Goal: Check status: Check status

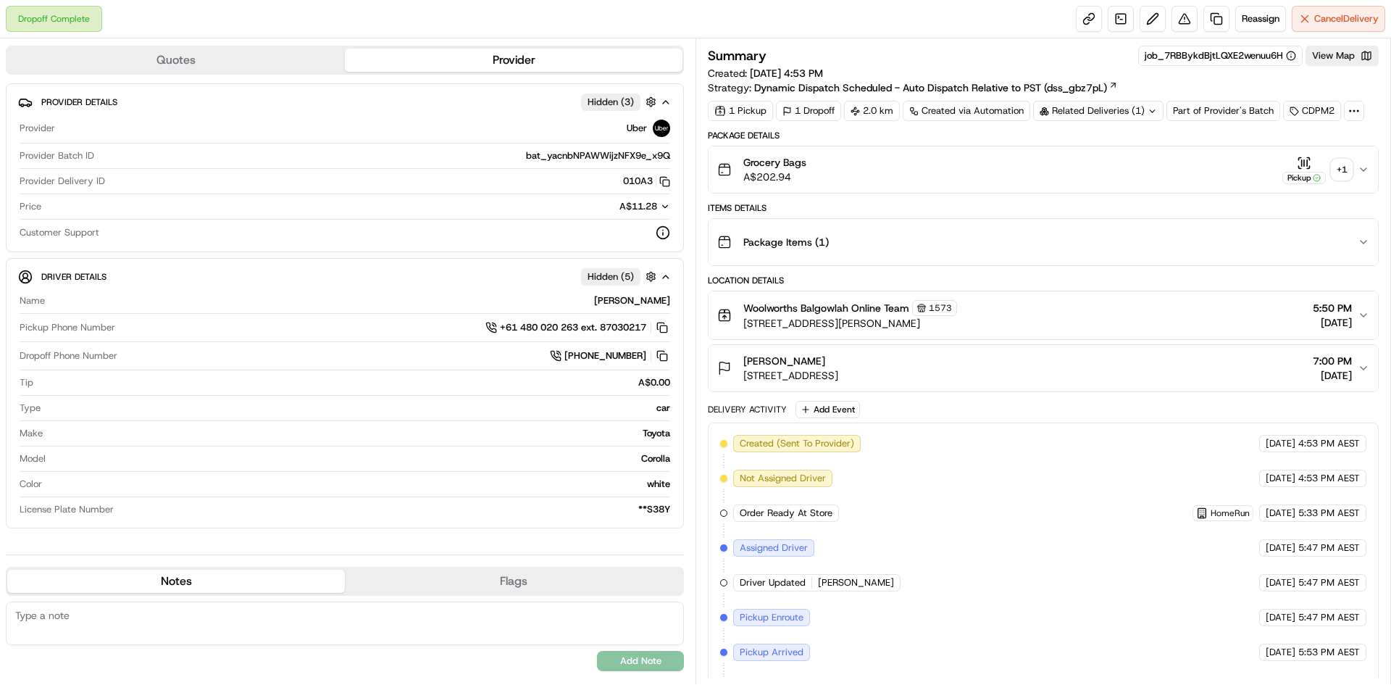
click at [1337, 169] on div "+ 1" at bounding box center [1342, 169] width 20 height 20
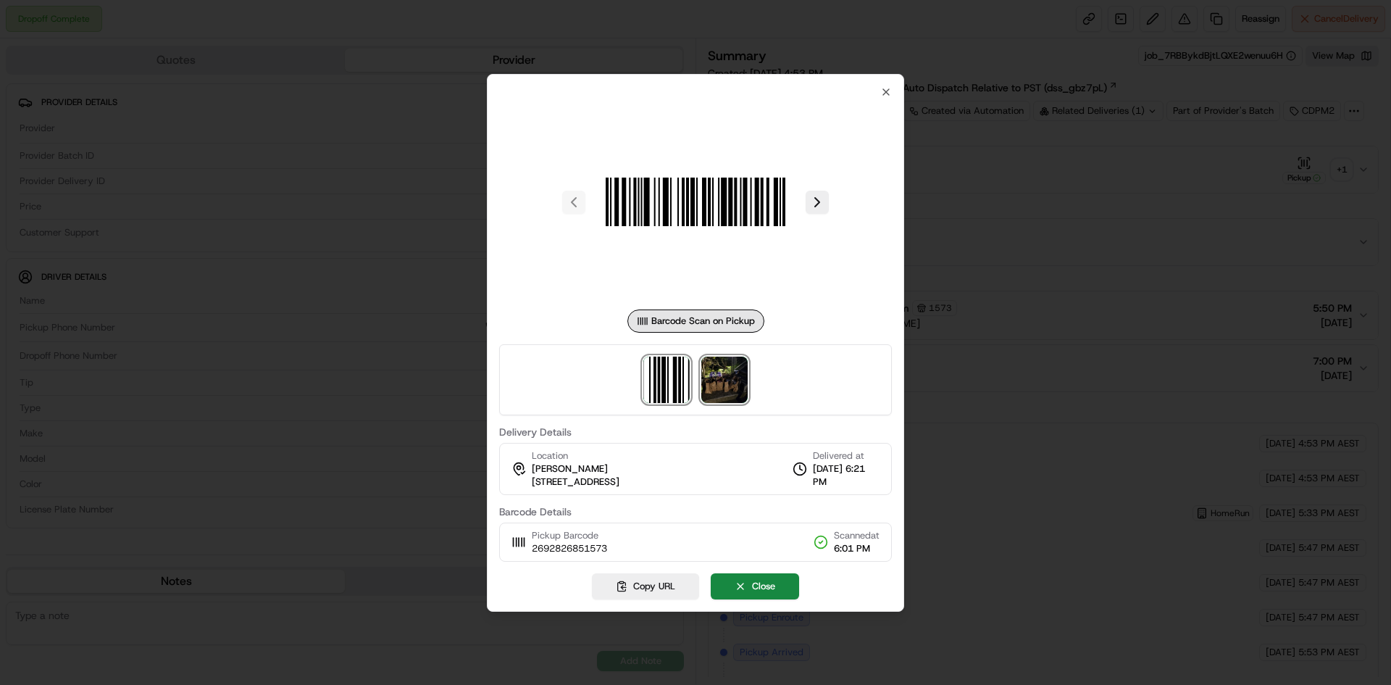
click at [735, 367] on img at bounding box center [724, 379] width 46 height 46
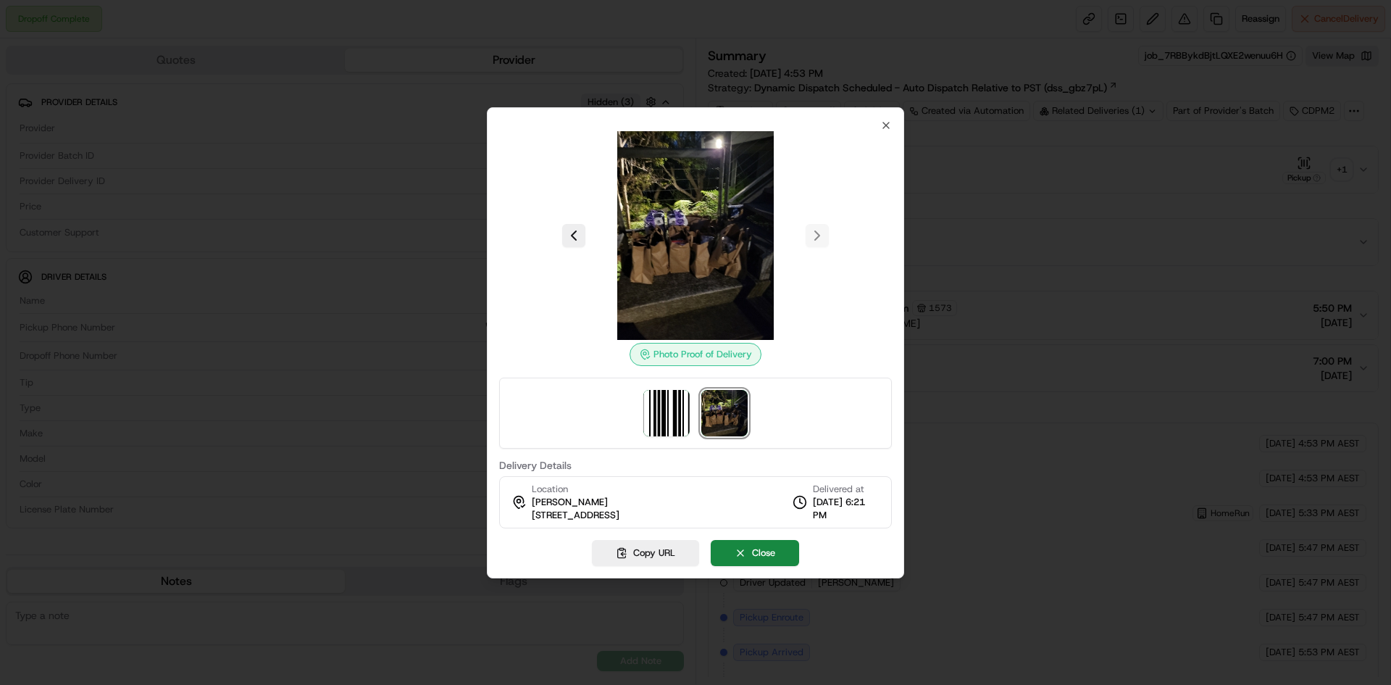
click at [1043, 309] on div at bounding box center [695, 342] width 1391 height 685
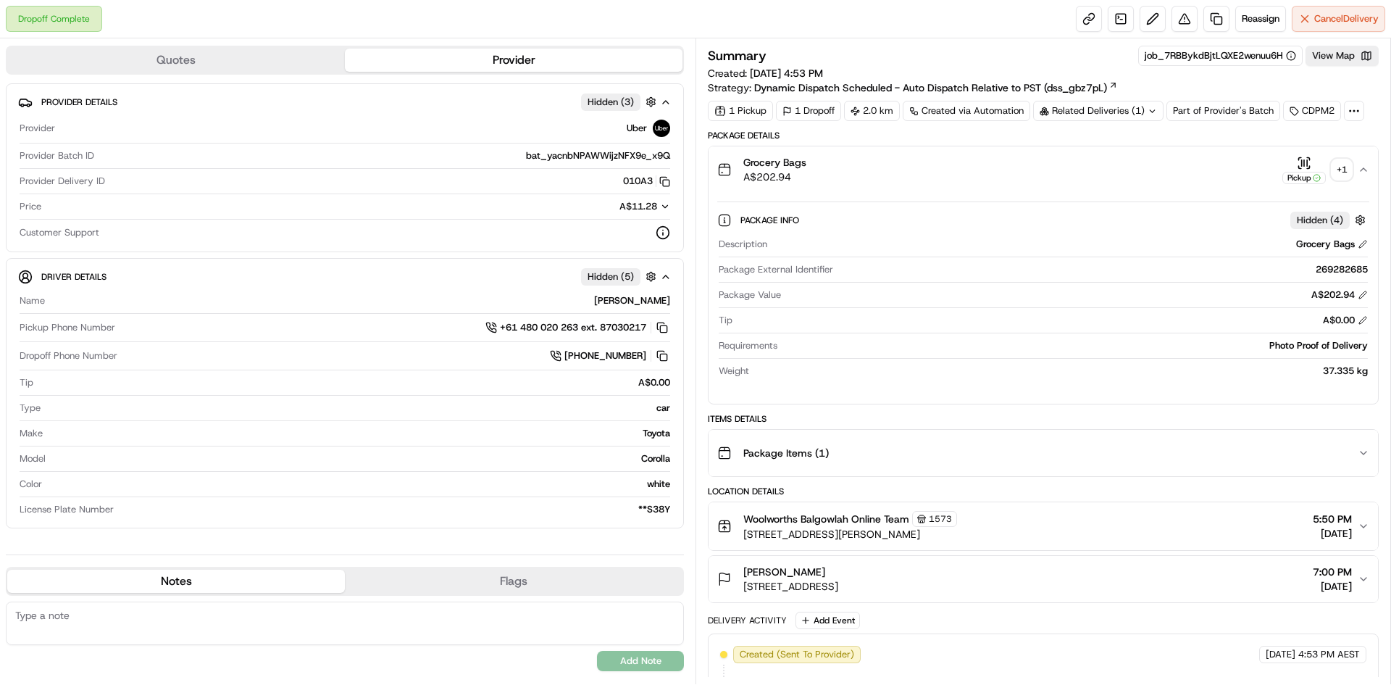
click at [975, 185] on button "Grocery Bags A$202.94 Pickup + 1" at bounding box center [1043, 169] width 669 height 46
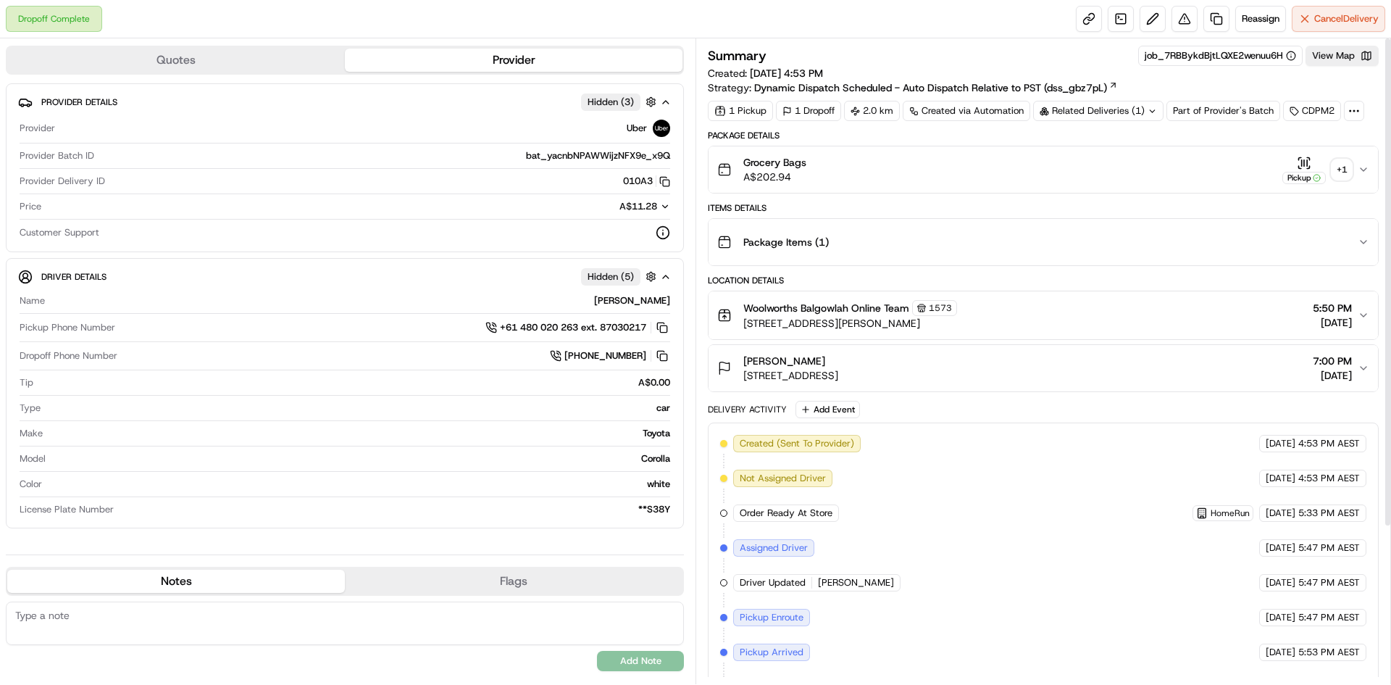
click at [1338, 175] on div "+ 1" at bounding box center [1342, 169] width 20 height 20
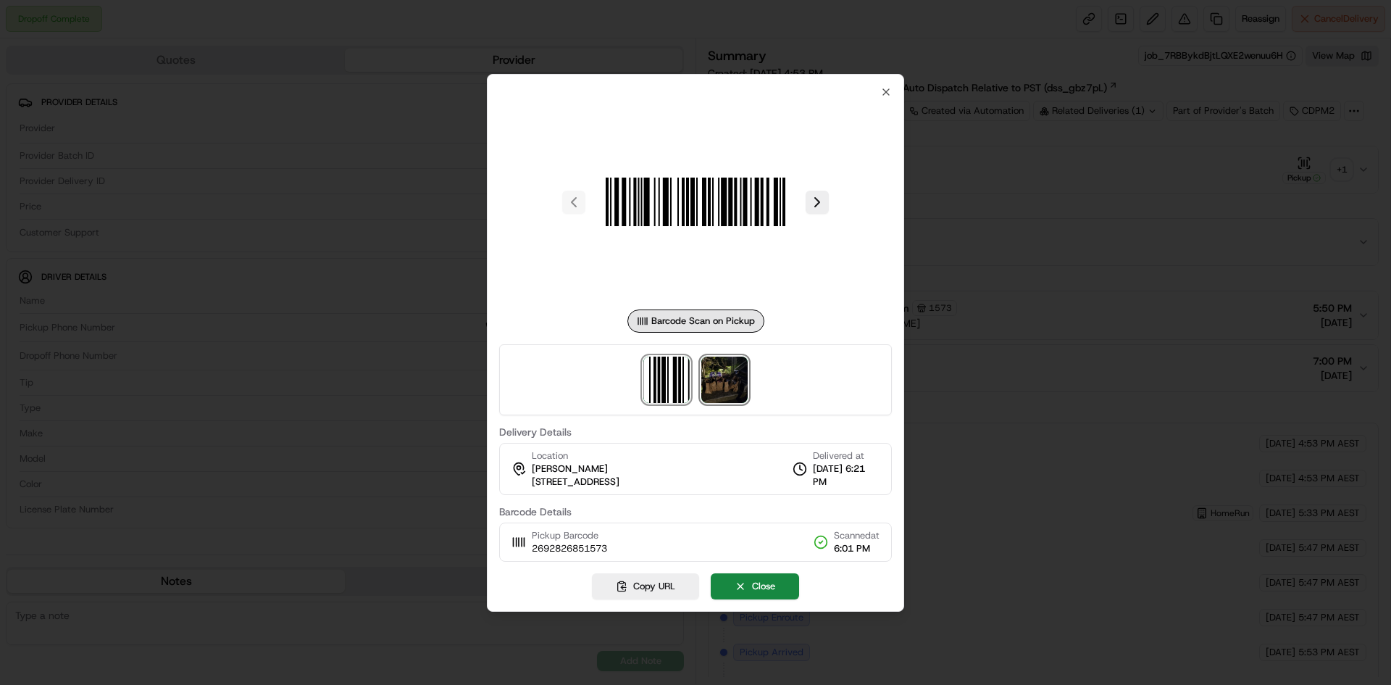
click at [727, 383] on img at bounding box center [724, 379] width 46 height 46
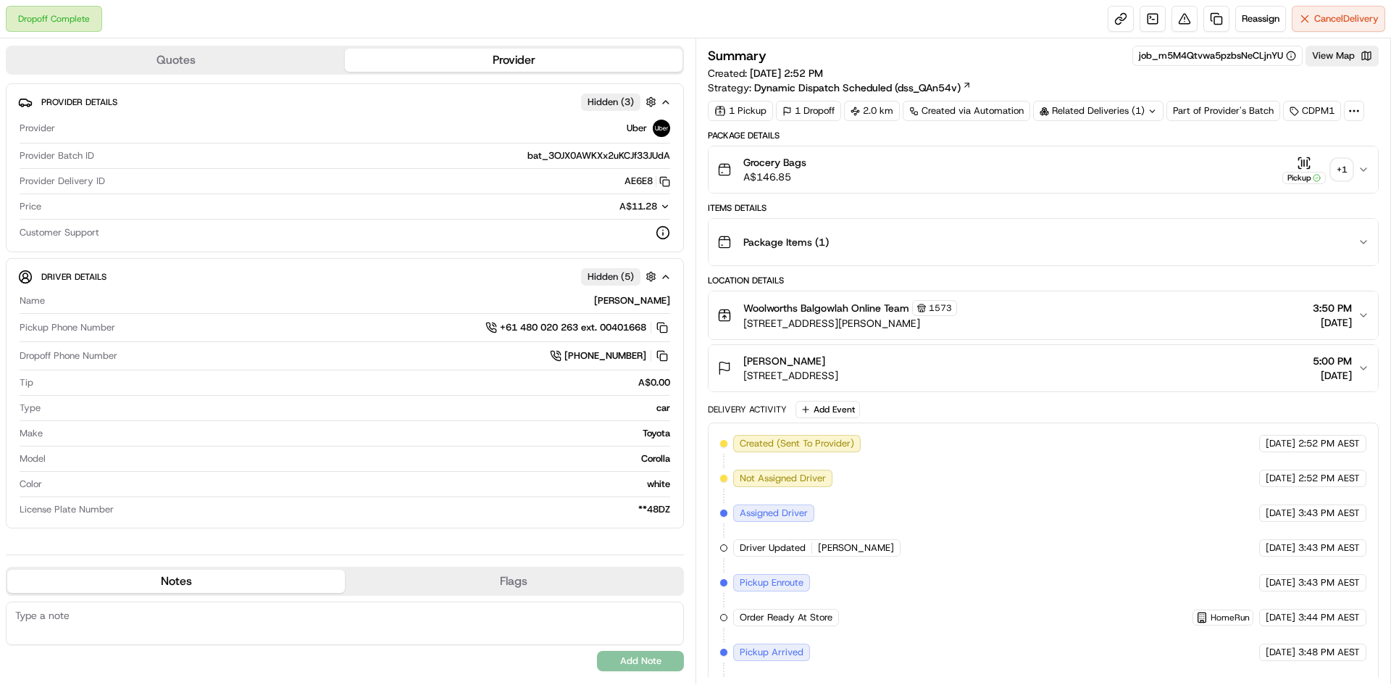
click at [1337, 166] on div "+ 1" at bounding box center [1342, 169] width 20 height 20
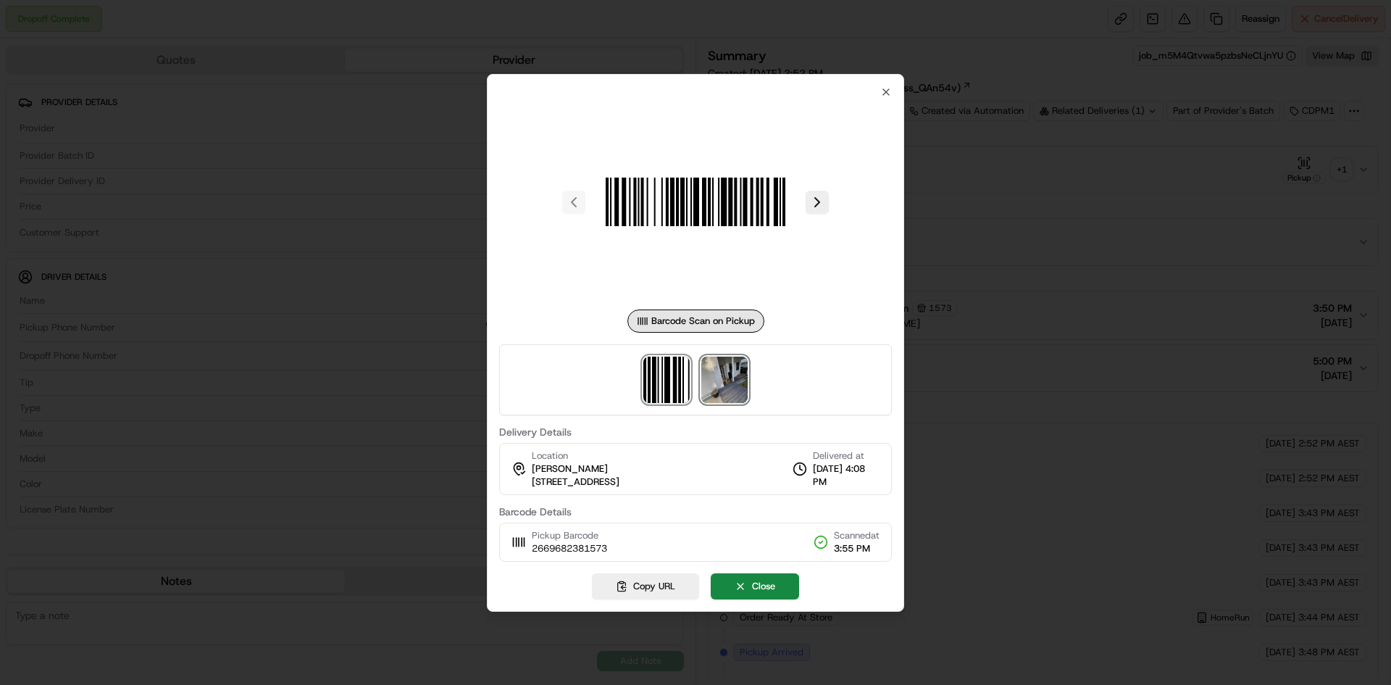
click at [737, 380] on img at bounding box center [724, 379] width 46 height 46
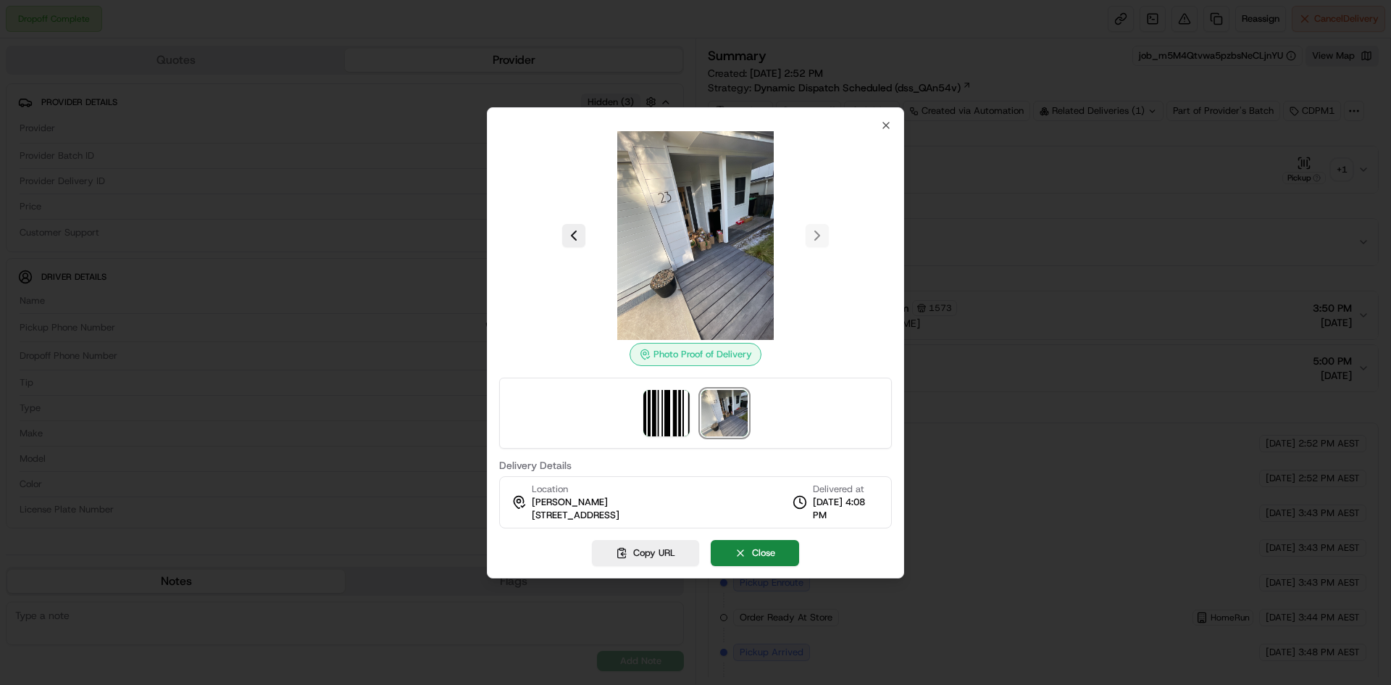
click at [1108, 135] on div at bounding box center [695, 342] width 1391 height 685
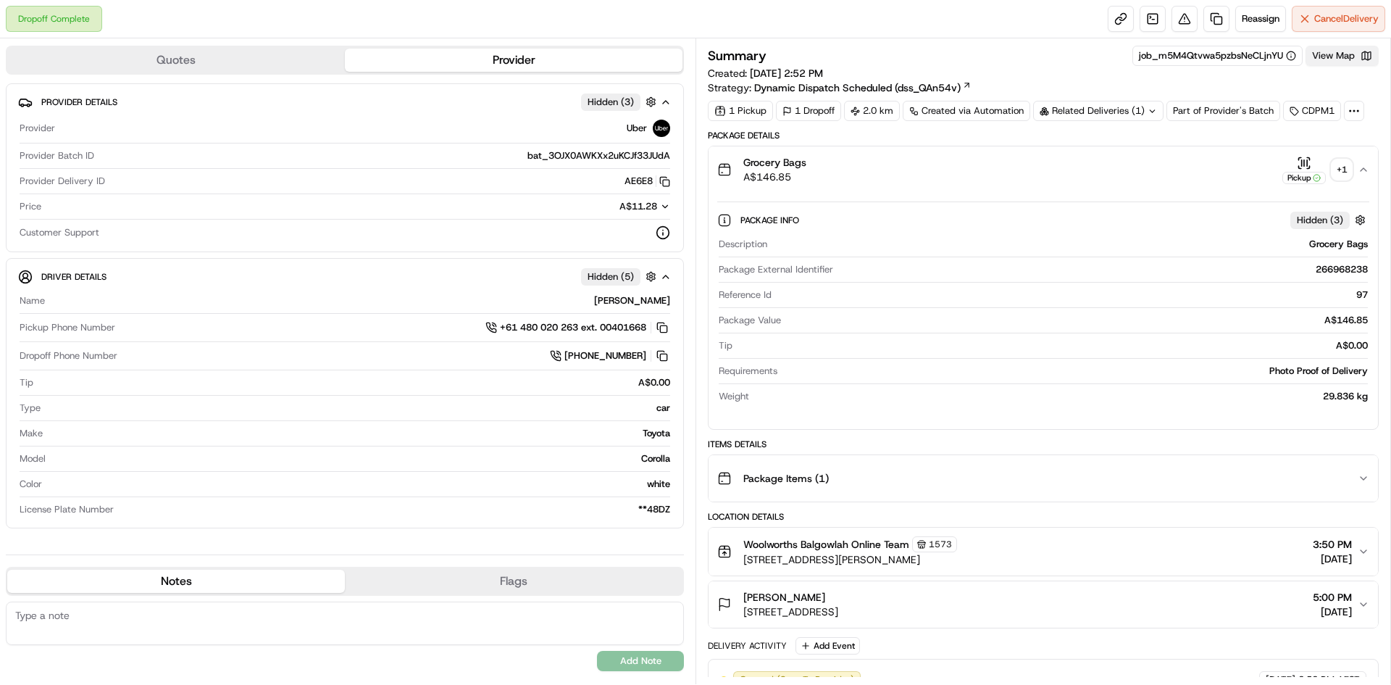
click at [1331, 49] on button "View Map" at bounding box center [1342, 56] width 73 height 20
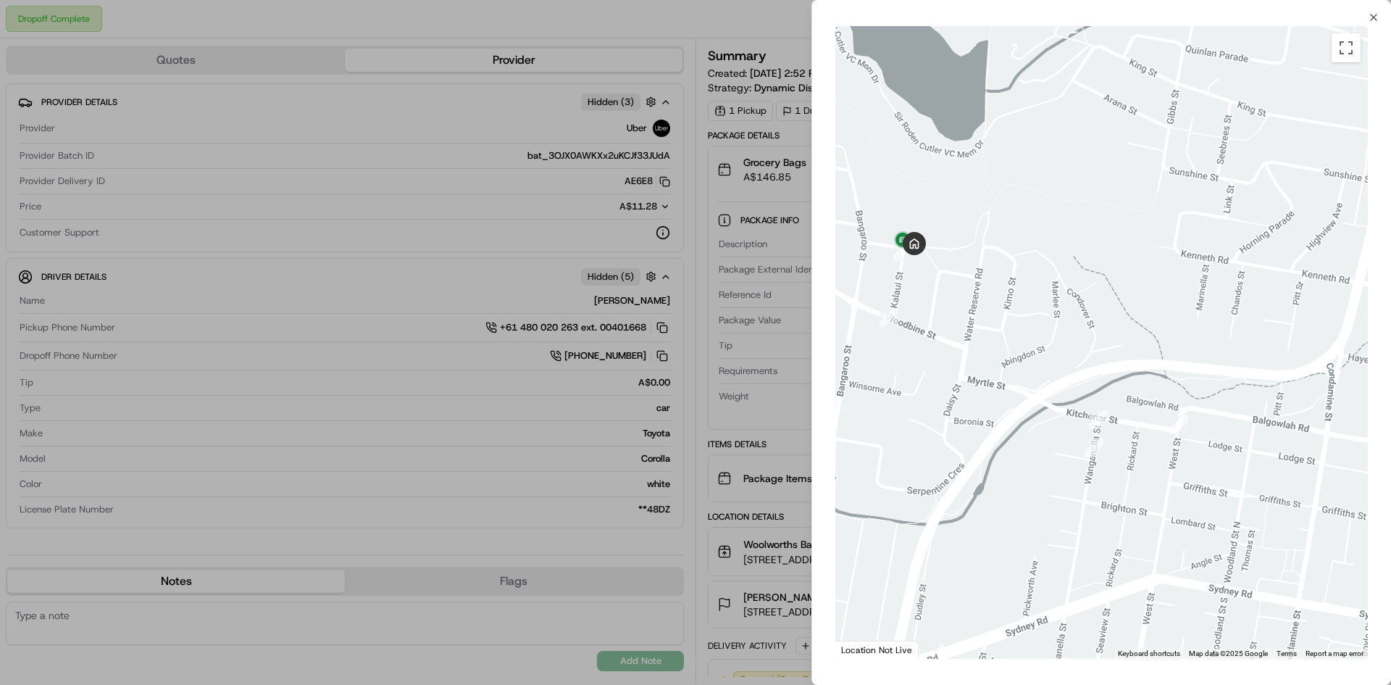
drag, startPoint x: 969, startPoint y: 256, endPoint x: 1211, endPoint y: 268, distance: 242.3
click at [1211, 268] on div at bounding box center [1101, 342] width 533 height 632
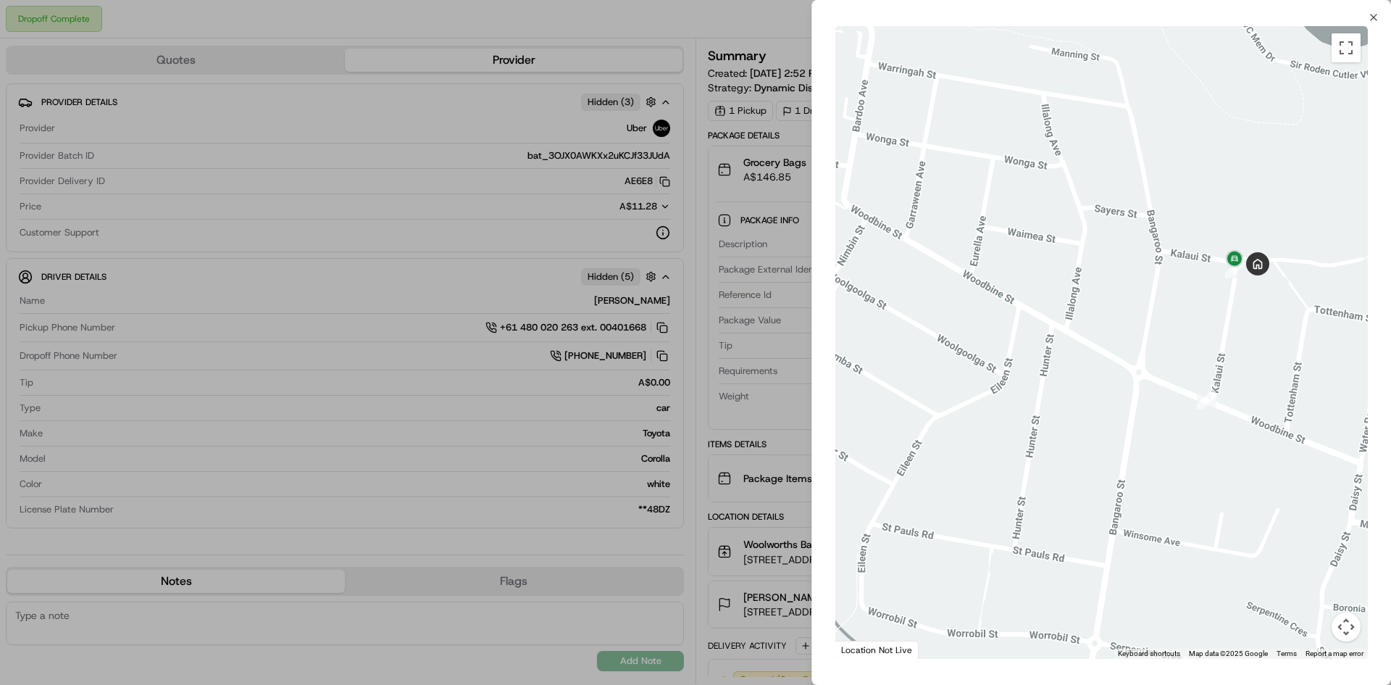
drag, startPoint x: 1201, startPoint y: 262, endPoint x: 1035, endPoint y: 254, distance: 166.1
click at [1035, 254] on div at bounding box center [1101, 342] width 533 height 632
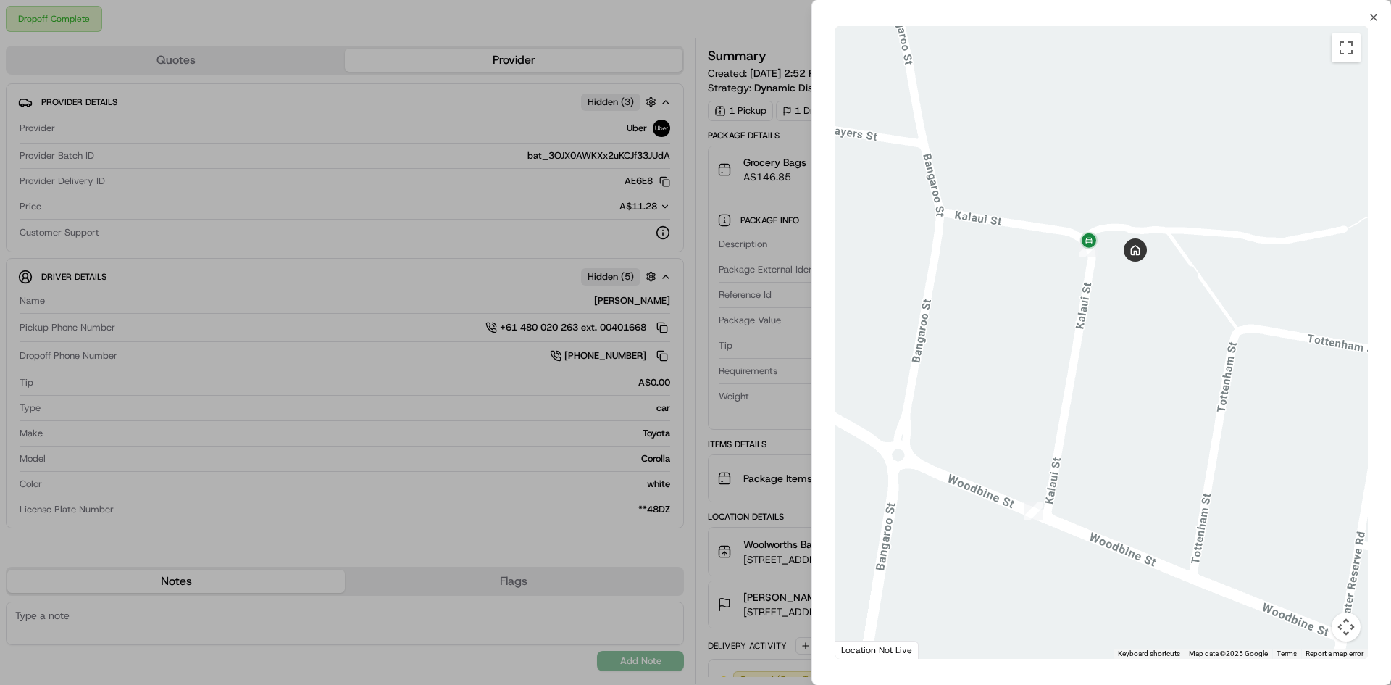
drag, startPoint x: 975, startPoint y: 256, endPoint x: 1390, endPoint y: 283, distance: 416.0
click at [1390, 283] on div "← Move left → Move right ↑ Move up ↓ Move down + Zoom in - Zoom out Home Jump l…" at bounding box center [1101, 342] width 579 height 638
